Goal: Transaction & Acquisition: Purchase product/service

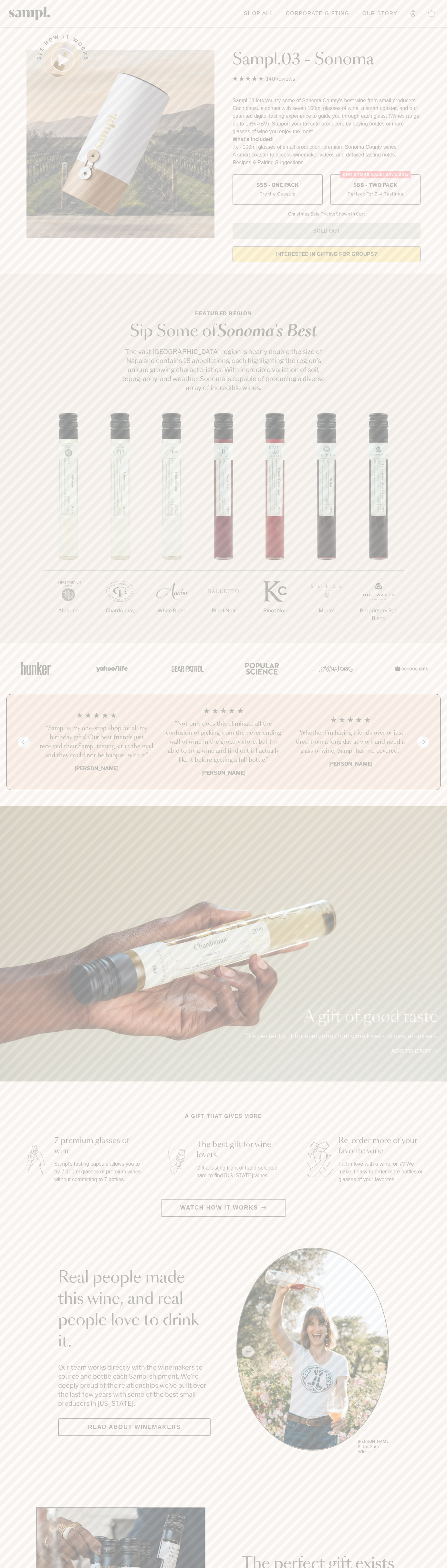
click at [375, 186] on span "$88 - Two Pack" at bounding box center [375, 185] width 44 height 7
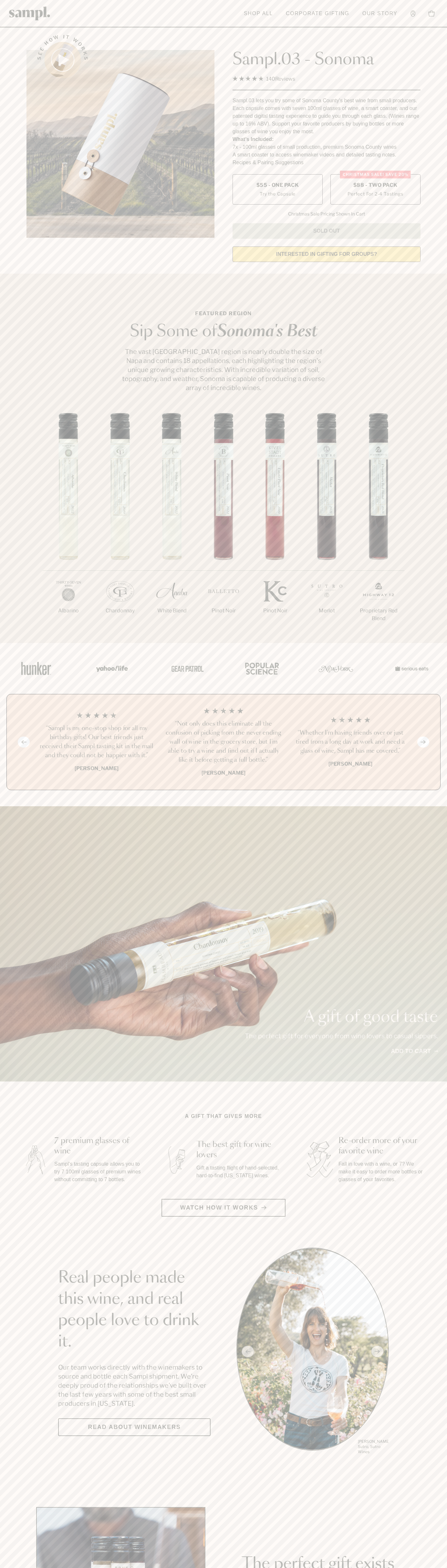
click at [224, 743] on h3 "“Not only does this eliminate all the confusion of picking from the never endin…" at bounding box center [223, 742] width 116 height 45
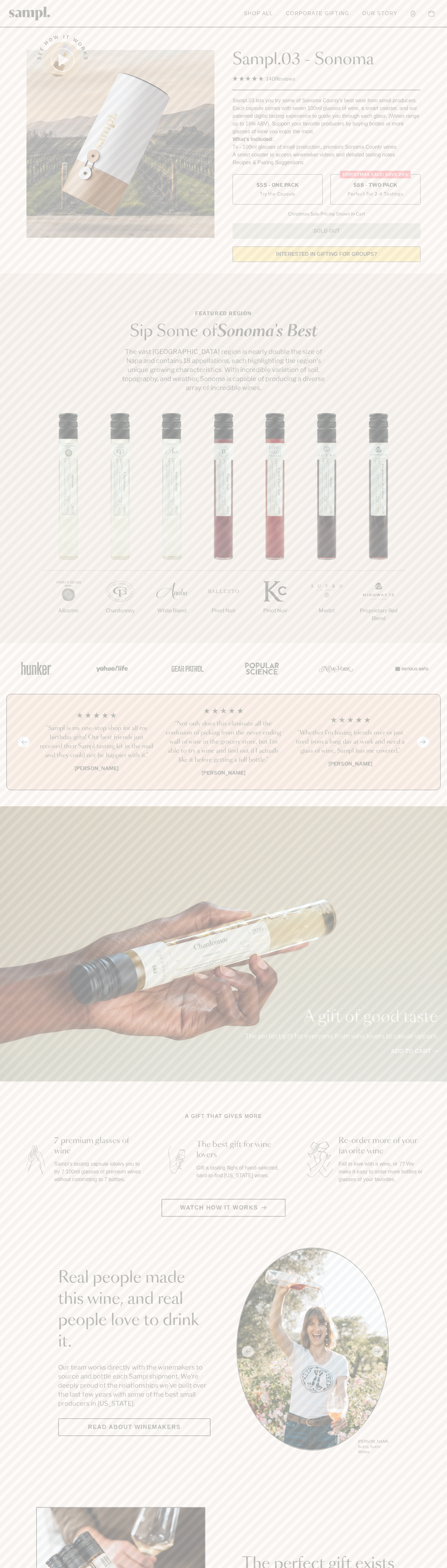
click at [29, 23] on link at bounding box center [30, 13] width 41 height 20
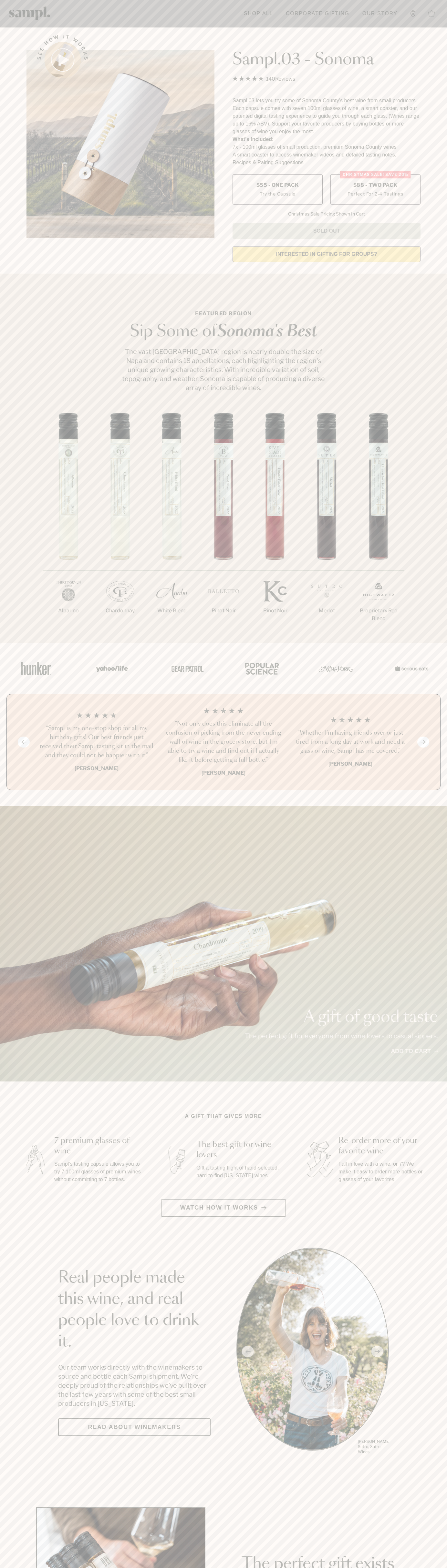
click at [441, 1021] on div "A gift of good taste The perfect gift for everyone from wine lovers to casual s…" at bounding box center [224, 944] width 447 height 275
click at [233, 1567] on html "Skip to main content Toggle navigation menu Shop All Corporate Gifting Our Stor…" at bounding box center [224, 1513] width 447 height 3026
click at [17, 1206] on section "A gift that gives more 7 premium glasses of wine Sampl's tasting capsule allows…" at bounding box center [224, 1164] width 447 height 104
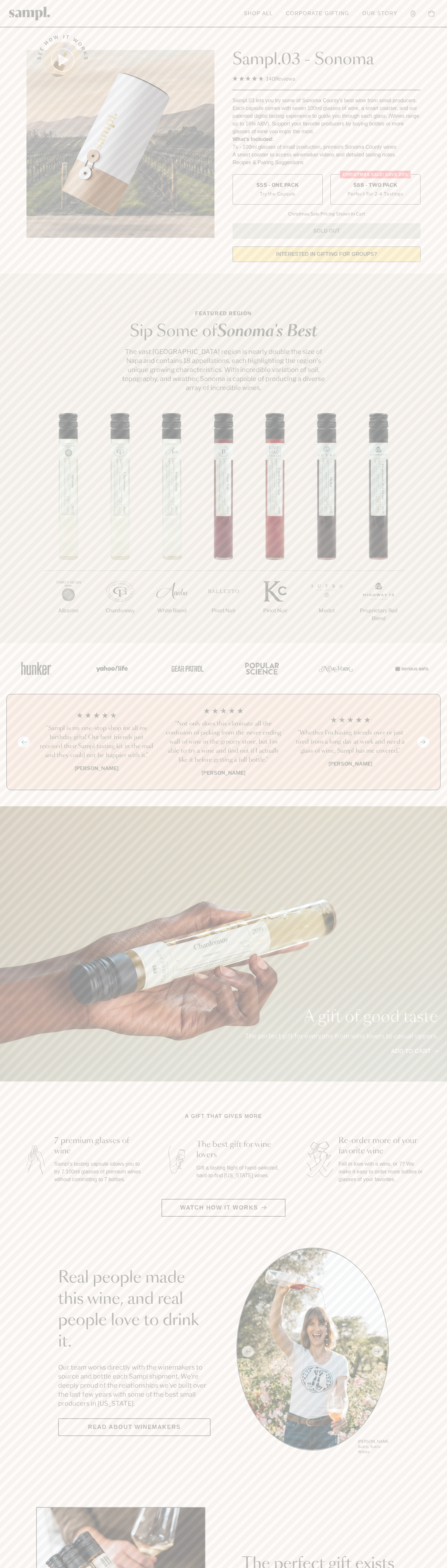
click at [375, 190] on label "Christmas SALE! Save 20% $88 - Two Pack Perfect For 2-4 Tastings" at bounding box center [375, 189] width 90 height 30
click at [224, 743] on h3 "“Not only does this eliminate all the confusion of picking from the never endin…" at bounding box center [223, 742] width 116 height 45
